Goal: Task Accomplishment & Management: Complete application form

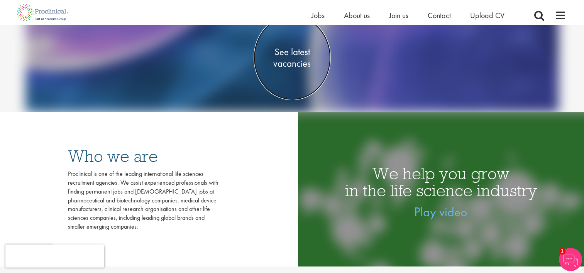
click at [290, 58] on span "See latest vacancies" at bounding box center [292, 57] width 77 height 23
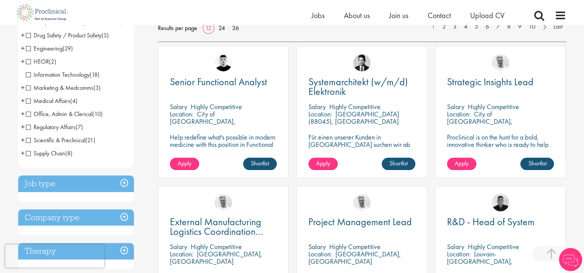
scroll to position [97, 0]
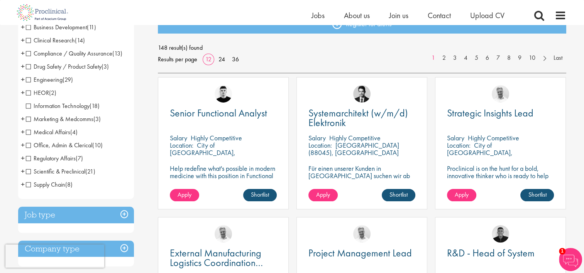
click at [29, 42] on span "Clinical Research" at bounding box center [50, 40] width 49 height 8
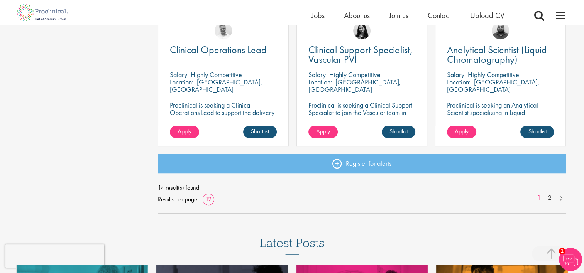
scroll to position [580, 0]
click at [550, 198] on link "2" at bounding box center [549, 198] width 11 height 9
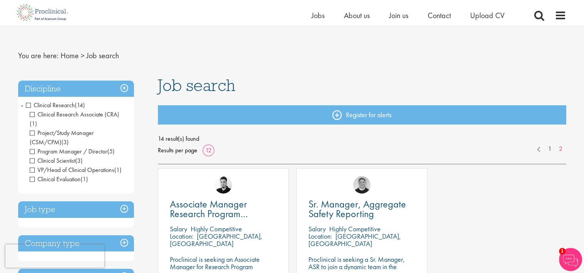
scroll to position [4, 0]
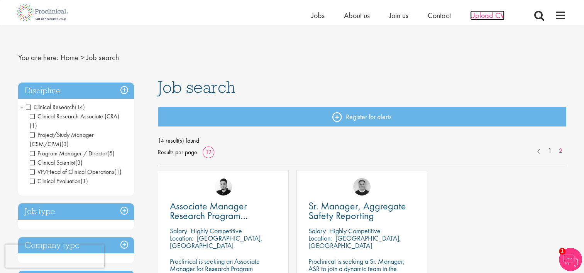
click at [486, 17] on span "Upload CV" at bounding box center [487, 15] width 34 height 10
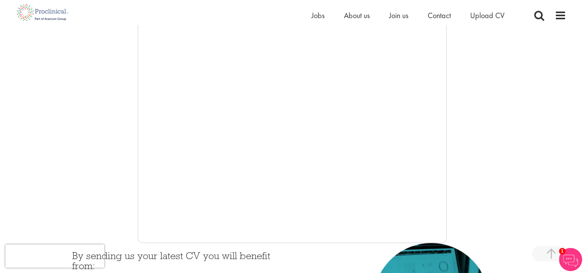
scroll to position [147, 0]
click at [58, 125] on div at bounding box center [292, 128] width 548 height 232
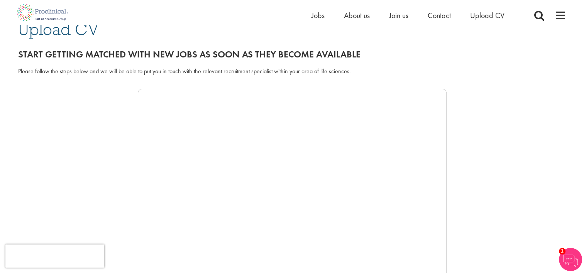
scroll to position [69, 0]
click at [567, 258] on img at bounding box center [570, 259] width 23 height 23
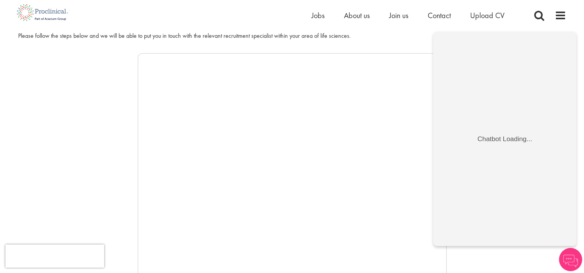
scroll to position [107, 0]
